Goal: Answer question/provide support

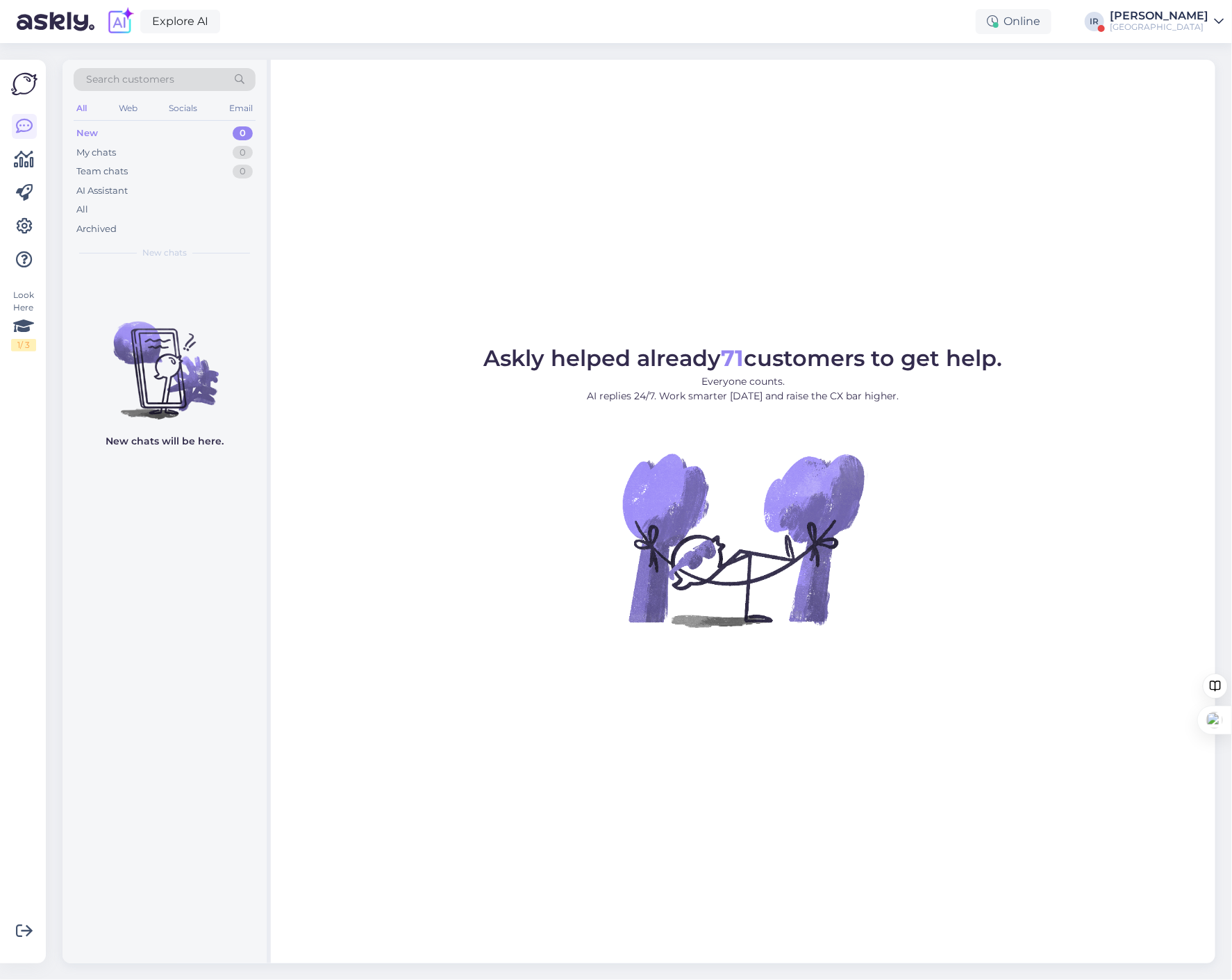
click at [1217, 19] on icon at bounding box center [1218, 21] width 9 height 11
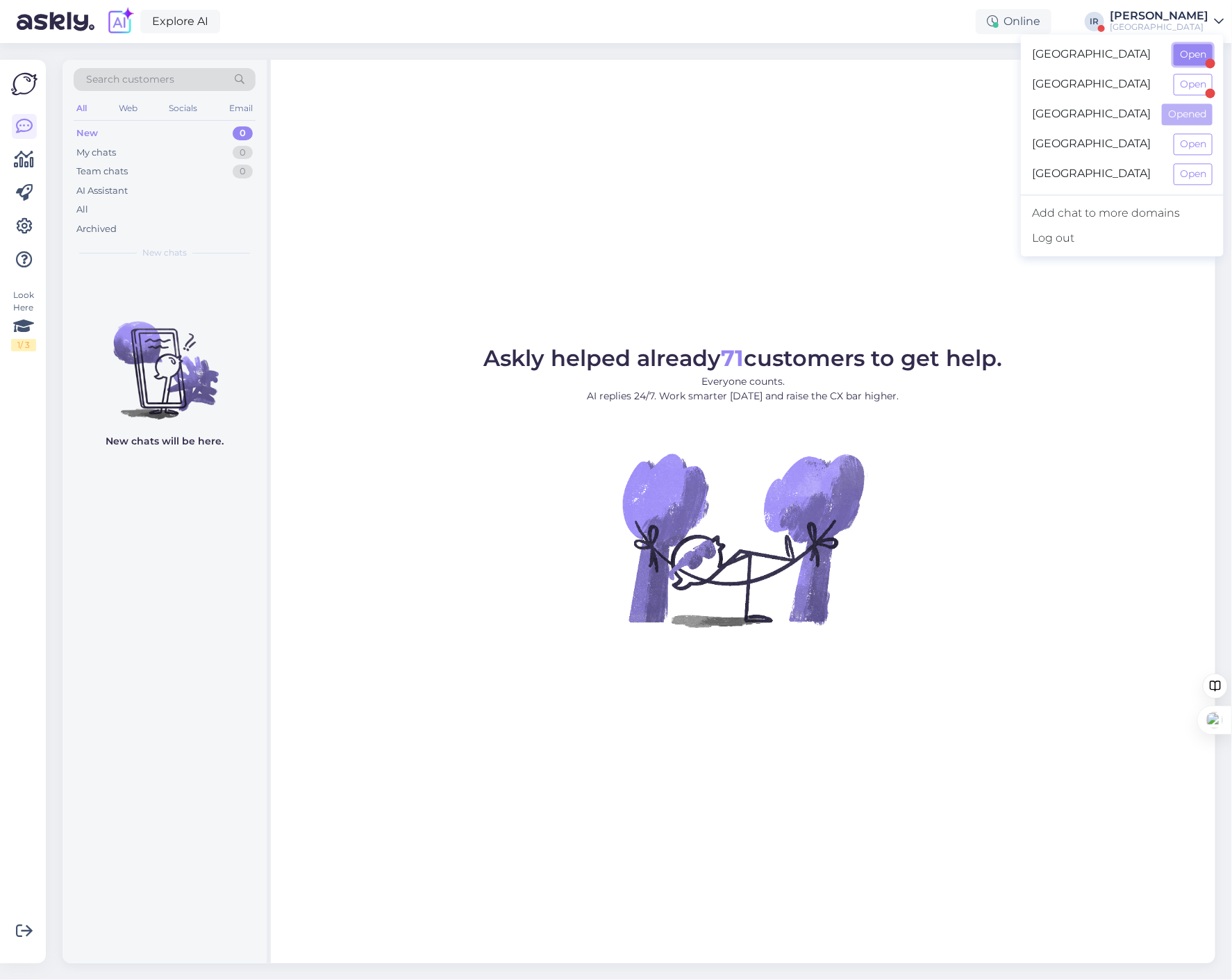
click at [1186, 57] on button "Open" at bounding box center [1194, 54] width 39 height 22
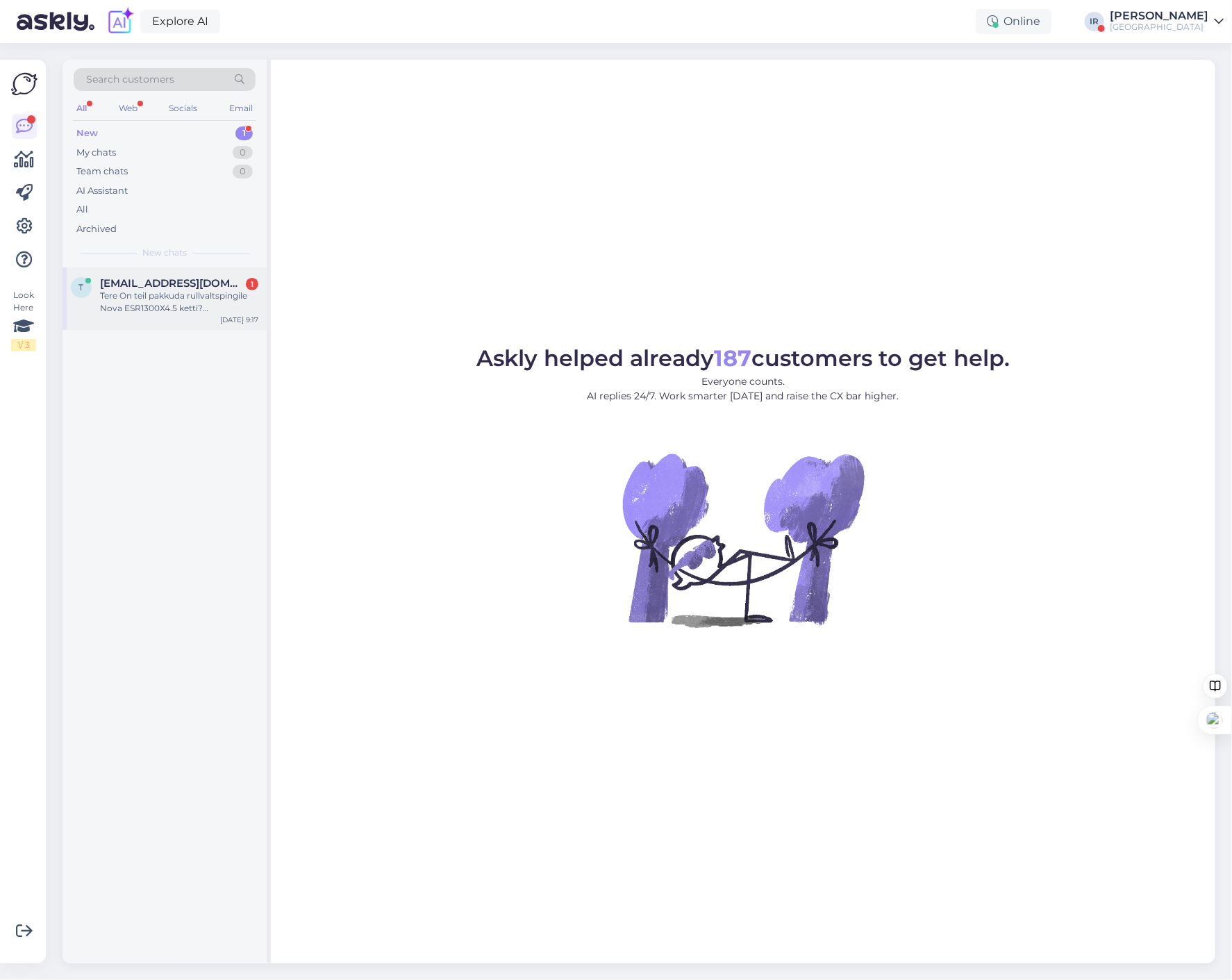
click at [158, 307] on div "Tere On teil pakkuda rullvaltspingile Nova ESR1300X4.5 ketti? [PERSON_NAME] [PE…" at bounding box center [179, 302] width 159 height 25
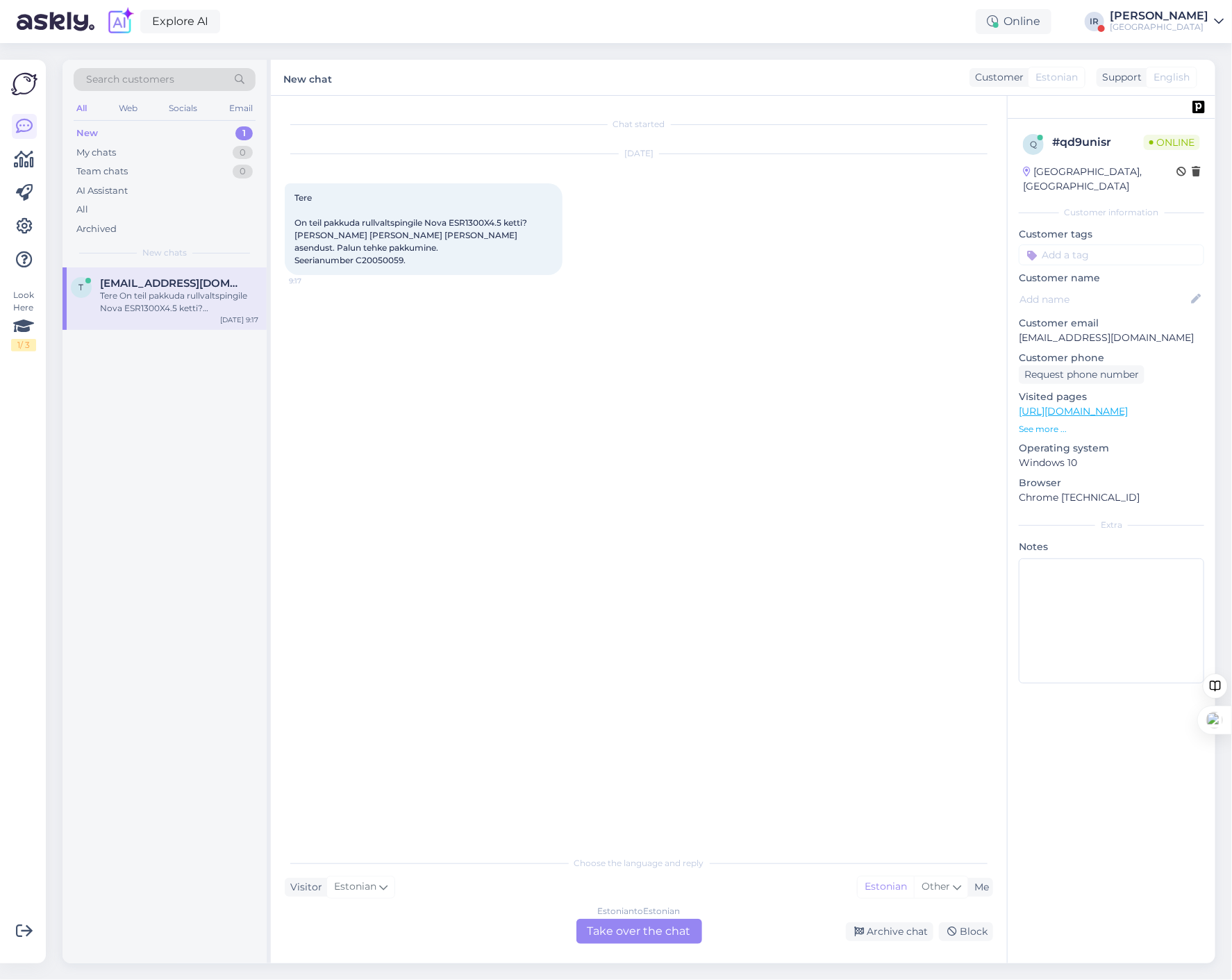
click at [629, 938] on div "Estonian to Estonian Take over the chat" at bounding box center [638, 931] width 125 height 25
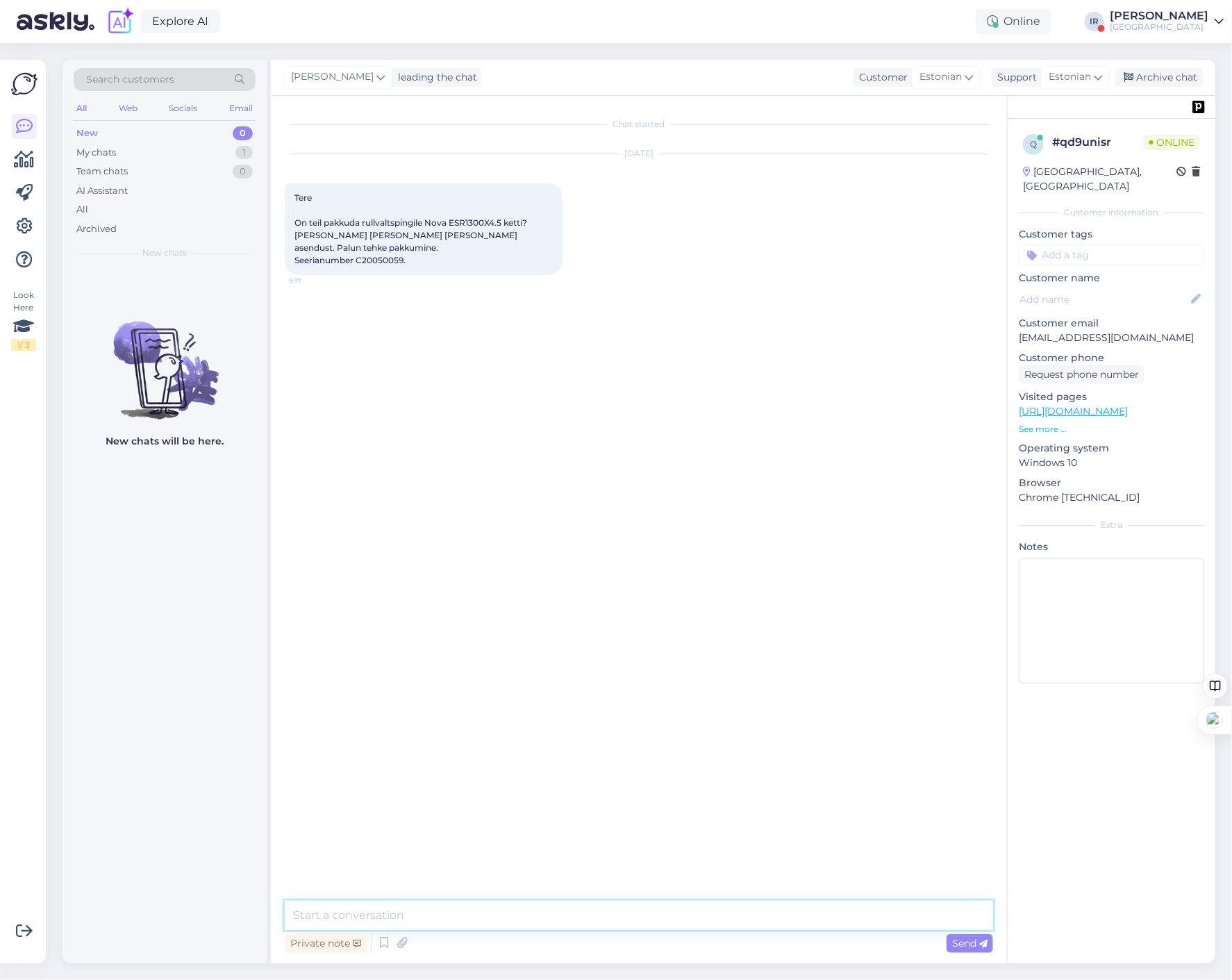
click at [484, 919] on textarea at bounding box center [639, 915] width 709 height 29
type textarea "Tere, kuidas on firma nimi"
click at [1108, 331] on p "[EMAIL_ADDRESS][DOMAIN_NAME]" at bounding box center [1112, 338] width 186 height 14
click at [1136, 331] on p "[EMAIL_ADDRESS][DOMAIN_NAME]" at bounding box center [1112, 338] width 186 height 14
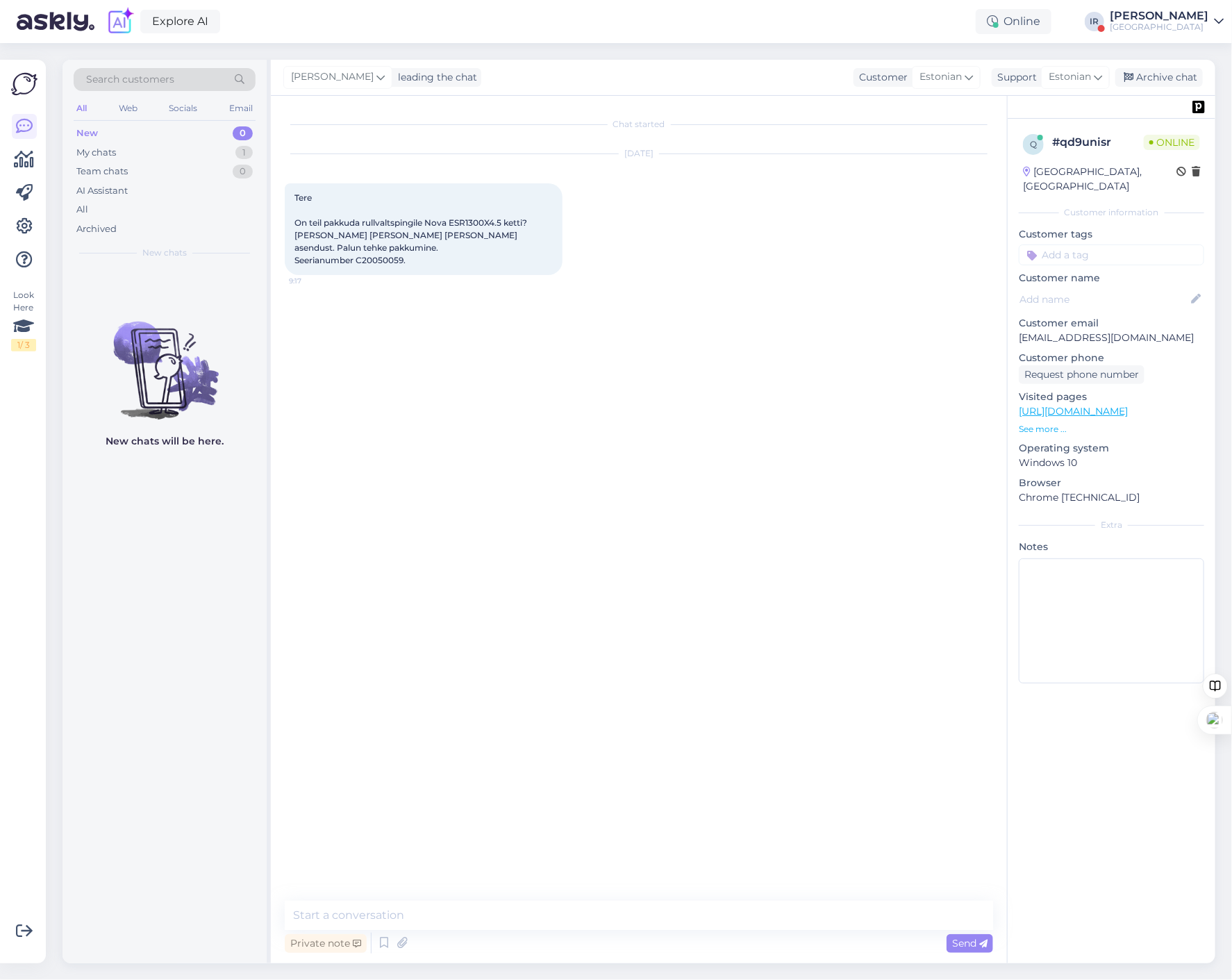
click at [1066, 331] on p "[EMAIL_ADDRESS][DOMAIN_NAME]" at bounding box center [1112, 338] width 186 height 14
copy p "[EMAIL_ADDRESS][DOMAIN_NAME]"
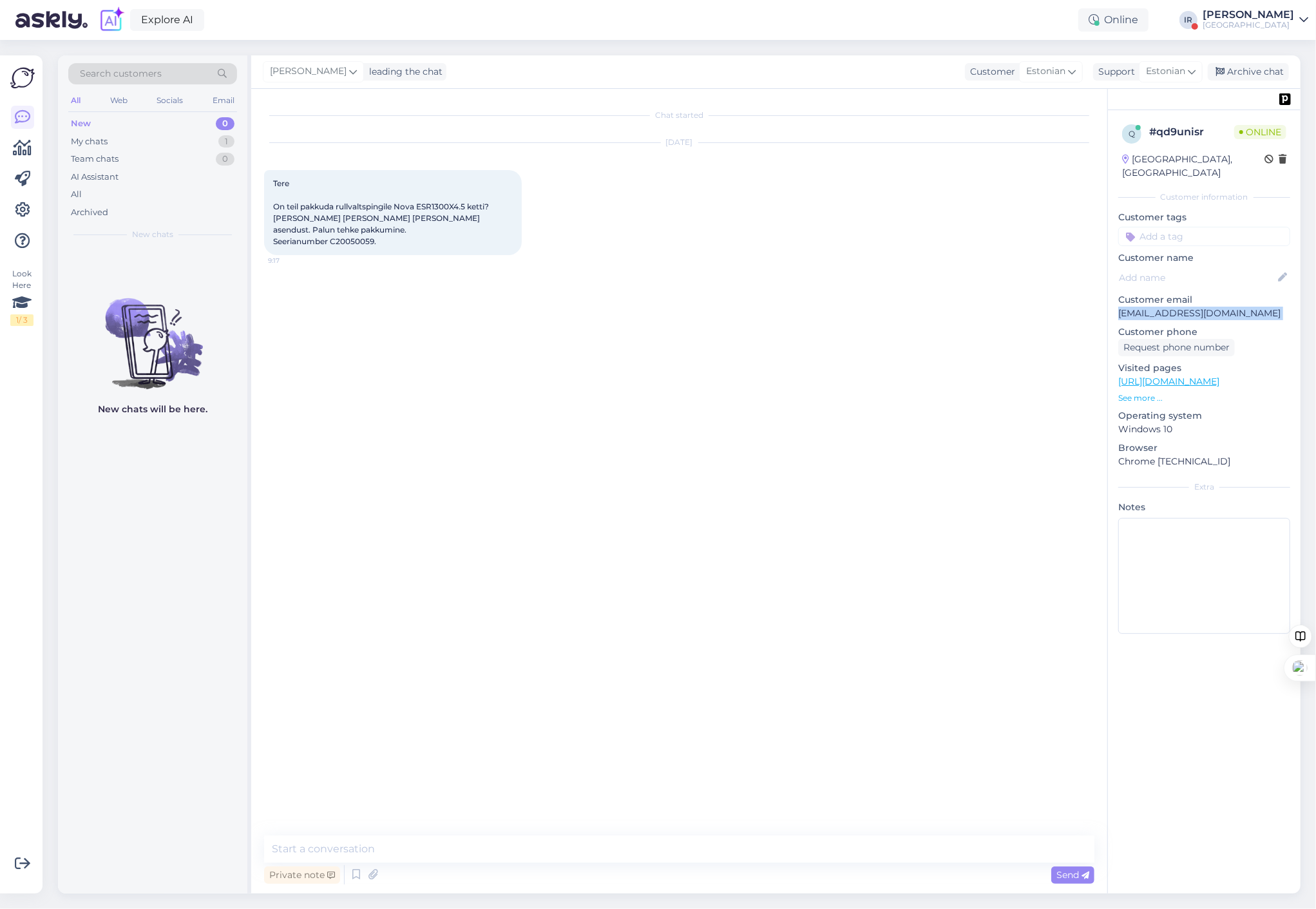
click at [1142, 307] on p "[EMAIL_ADDRESS][DOMAIN_NAME]" at bounding box center [1204, 313] width 172 height 13
click at [419, 848] on textarea at bounding box center [679, 849] width 830 height 27
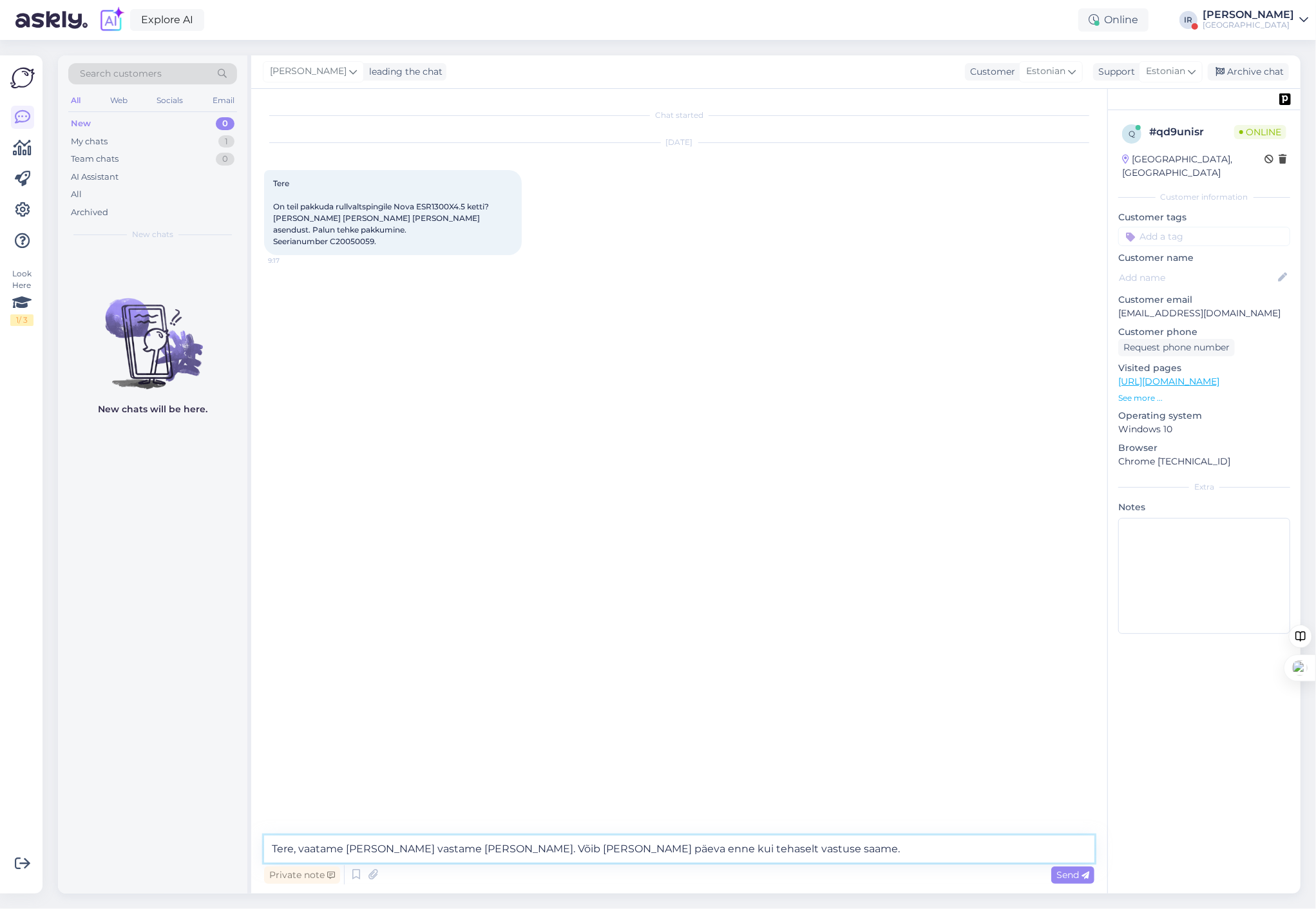
type textarea "Tere, vaatame [PERSON_NAME] vastame [PERSON_NAME]. Võib [PERSON_NAME] päeva enn…"
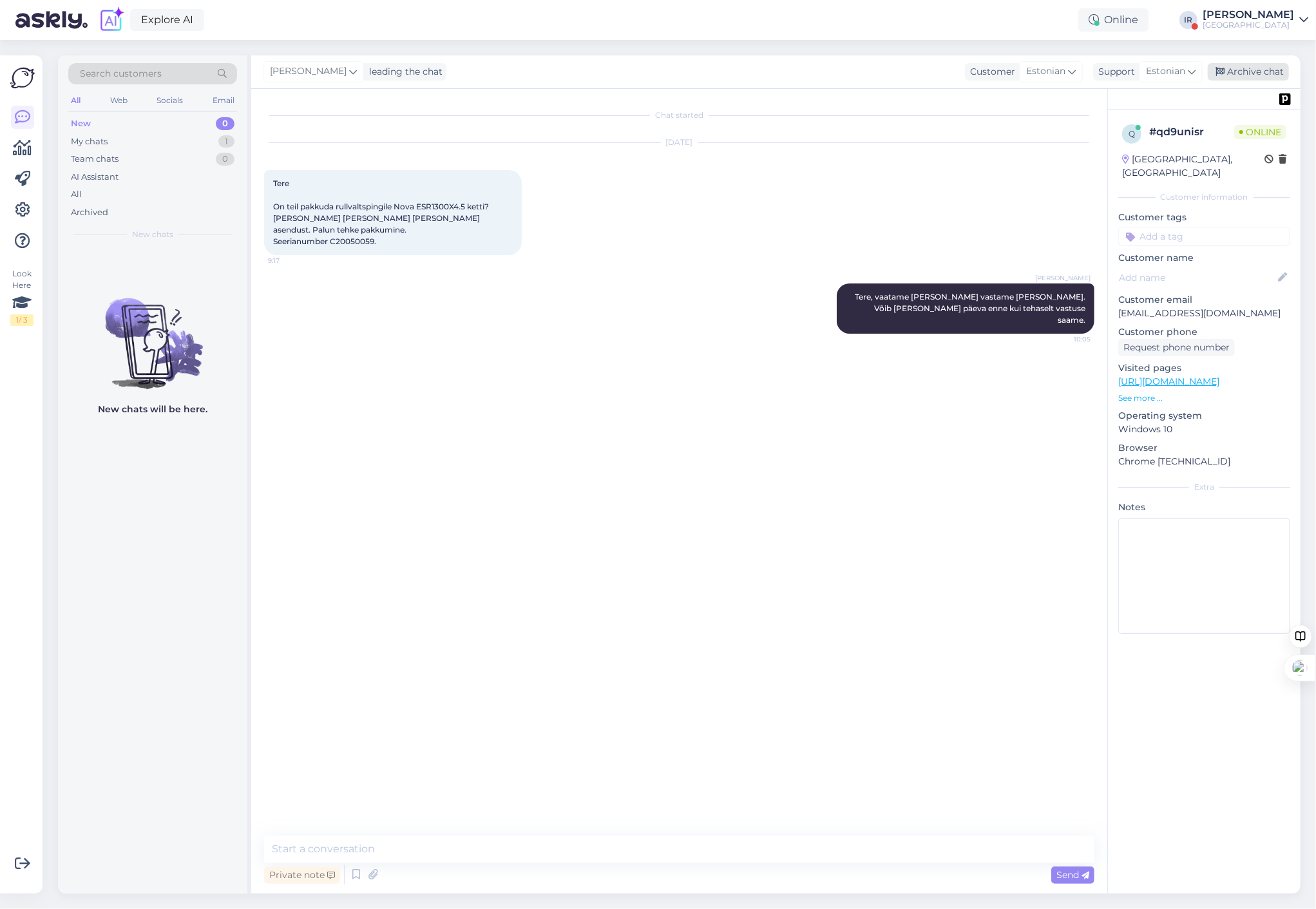
click at [1142, 73] on div "Archive chat" at bounding box center [1248, 72] width 81 height 17
click at [1142, 24] on div "[GEOGRAPHIC_DATA]" at bounding box center [1248, 25] width 91 height 10
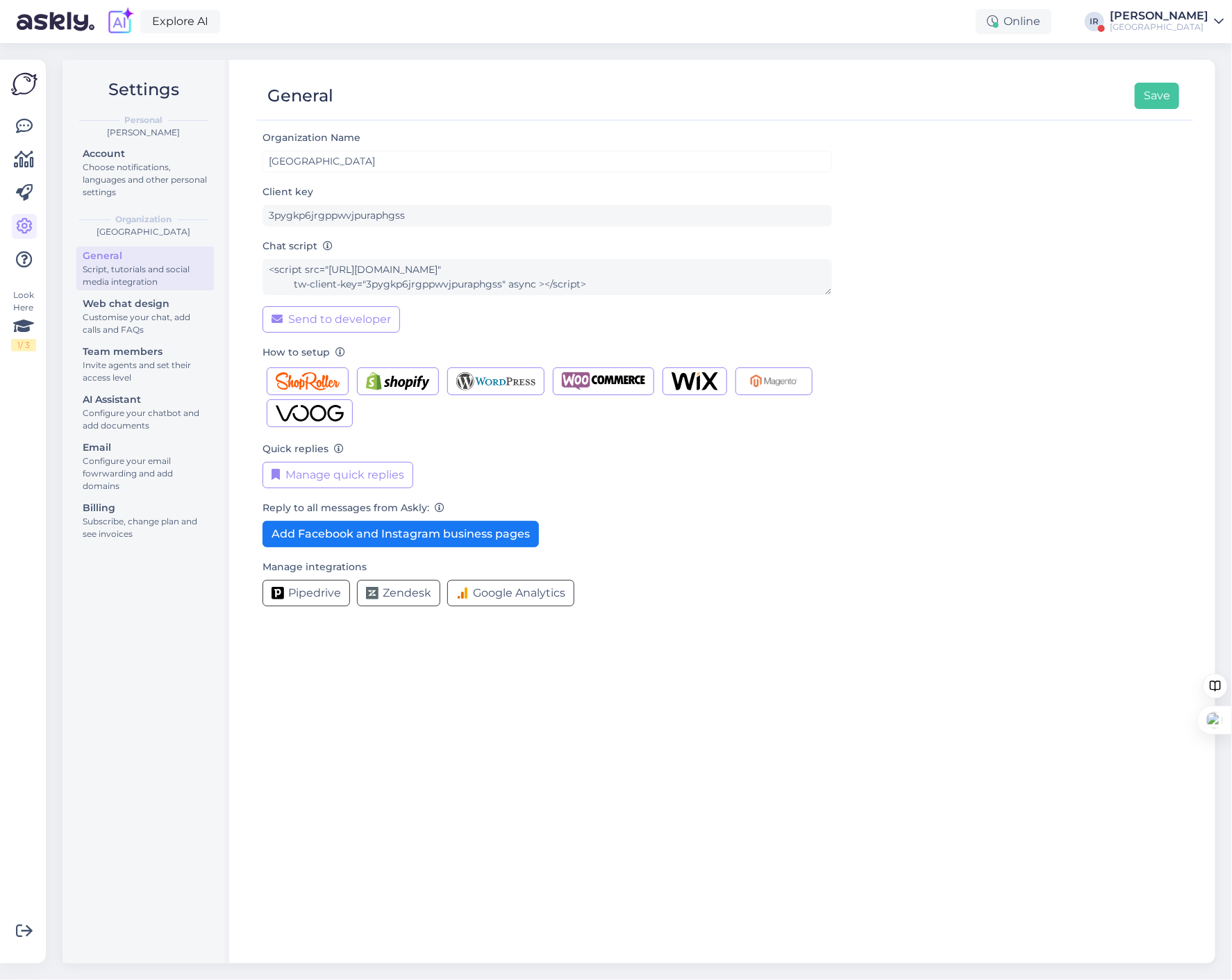
click at [1130, 25] on div "[GEOGRAPHIC_DATA]" at bounding box center [1160, 27] width 99 height 11
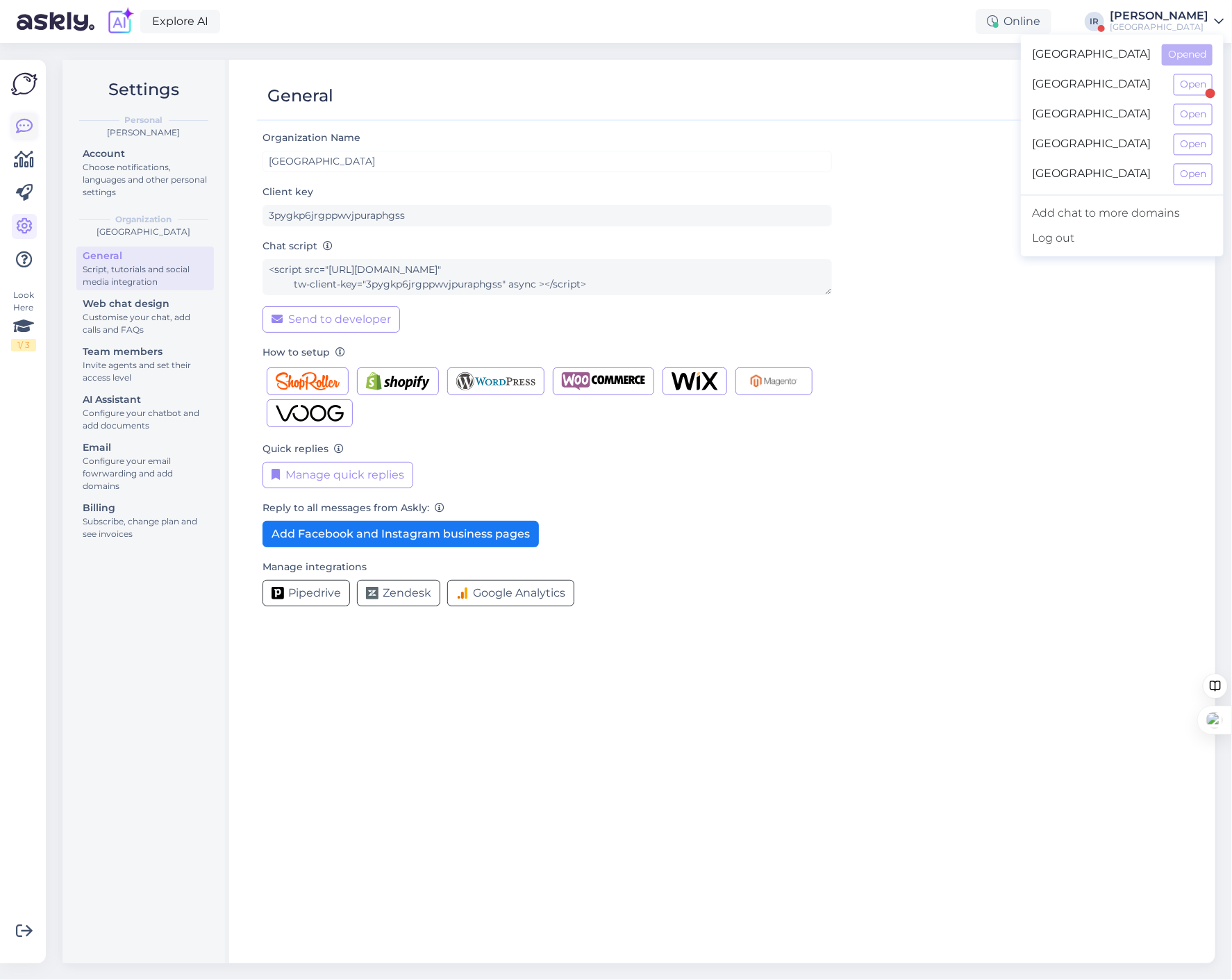
click at [35, 120] on link at bounding box center [24, 126] width 25 height 25
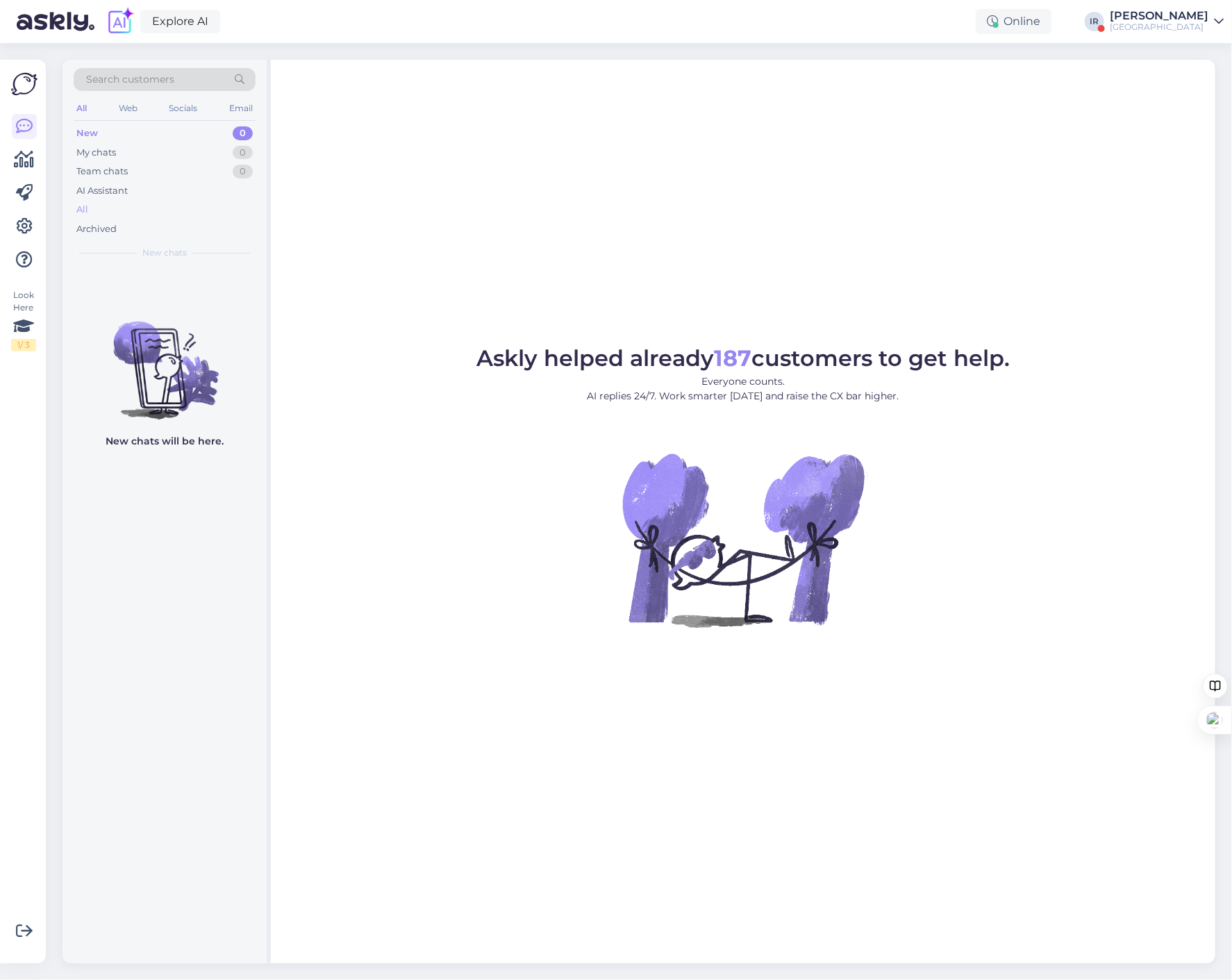
click at [87, 209] on div "All" at bounding box center [82, 209] width 12 height 14
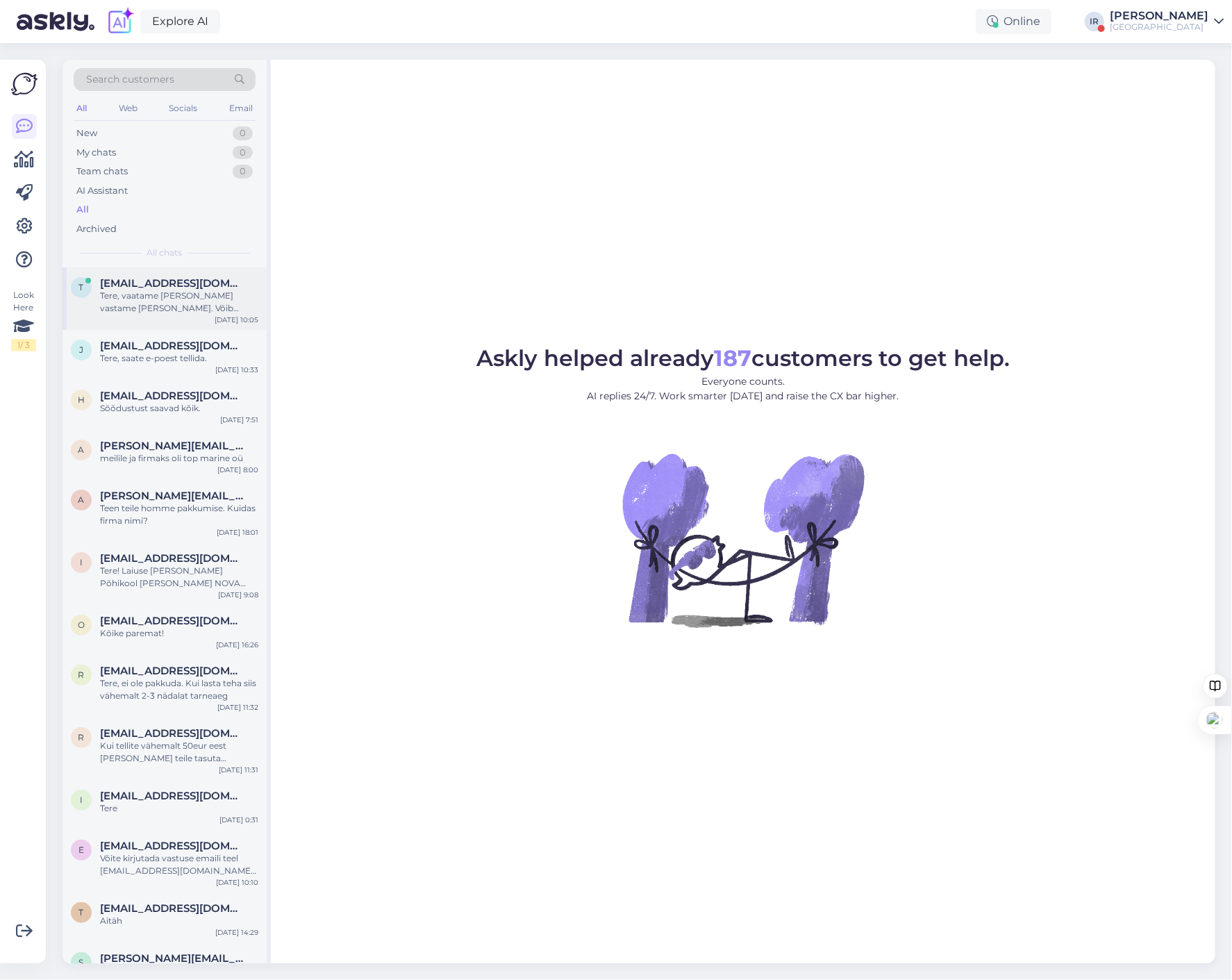
click at [128, 281] on span "[EMAIL_ADDRESS][DOMAIN_NAME]" at bounding box center [172, 283] width 144 height 12
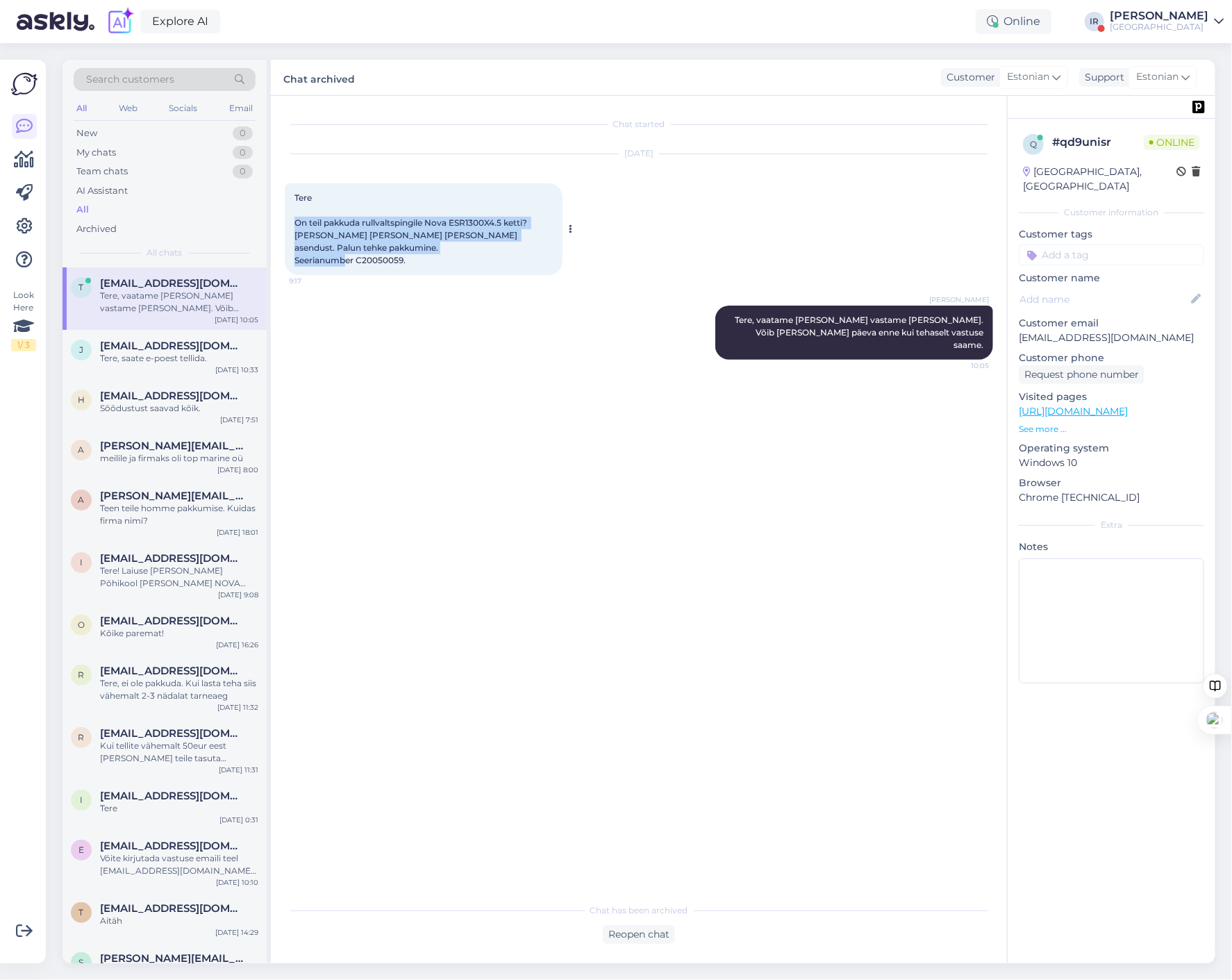
drag, startPoint x: 420, startPoint y: 244, endPoint x: 288, endPoint y: 210, distance: 136.3
click at [288, 210] on div "Tere On teil pakkuda rullvaltspingile Nova ESR1300X4.5 ketti? Meil läks kett ka…" at bounding box center [423, 229] width 278 height 92
copy span "On teil pakkuda rullvaltspingile Nova ESR1300X4.5 ketti? Meil läks kett katki j…"
